Goal: Task Accomplishment & Management: Manage account settings

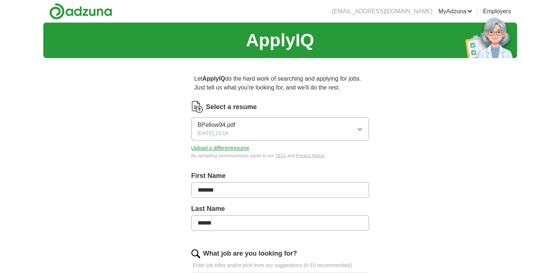
click at [362, 130] on icon "button" at bounding box center [360, 129] width 6 height 6
click at [221, 147] on button "Upload a different resume" at bounding box center [220, 148] width 58 height 8
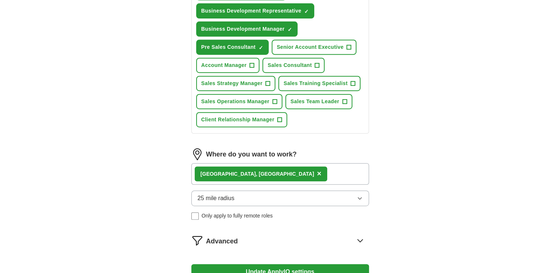
scroll to position [276, 0]
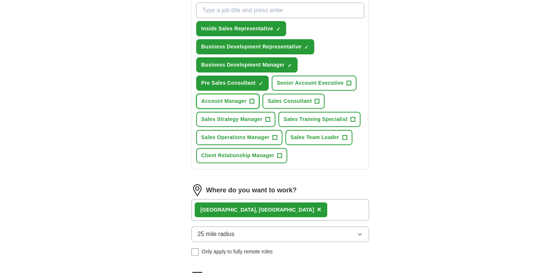
click at [235, 97] on span "Account Manager" at bounding box center [224, 101] width 46 height 8
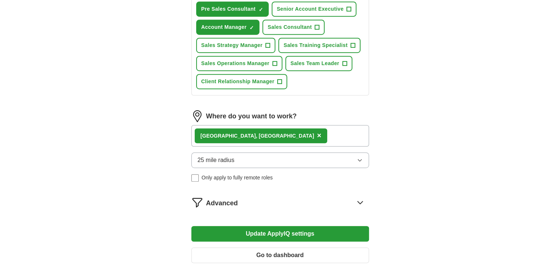
click at [312, 228] on button "Update ApplyIQ settings" at bounding box center [280, 234] width 178 height 16
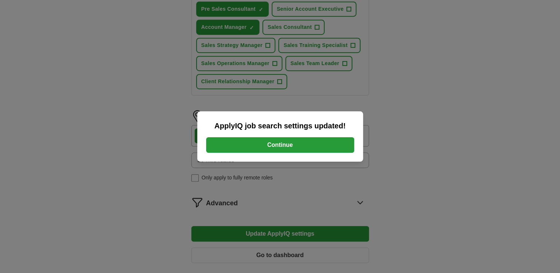
click at [281, 145] on button "Continue" at bounding box center [280, 145] width 148 height 16
